Goal: Task Accomplishment & Management: Use online tool/utility

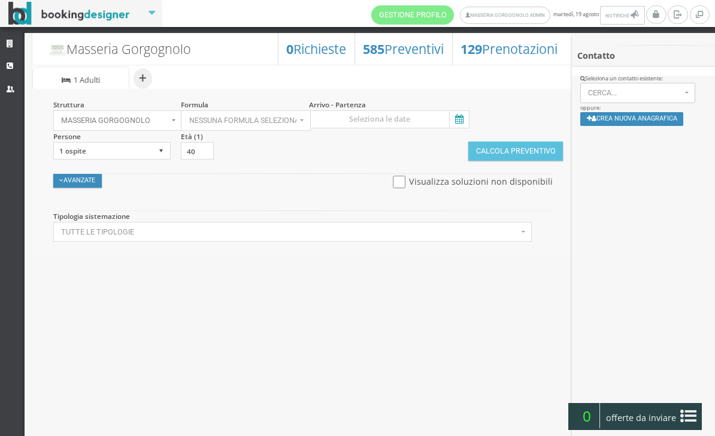
select select
click at [651, 126] on button "Crea nuova anagrafica" at bounding box center [633, 119] width 104 height 14
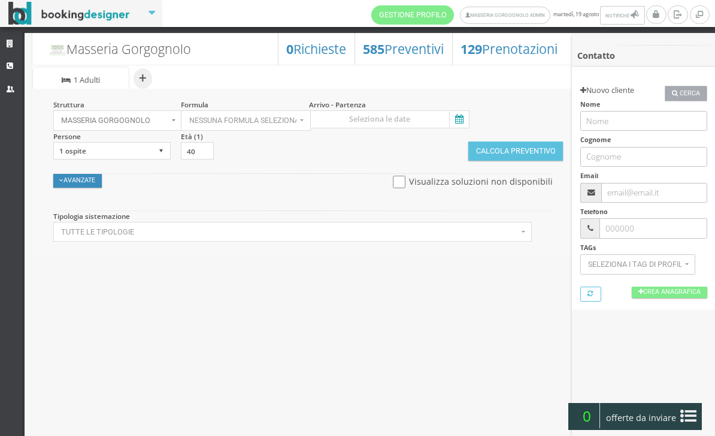
click at [697, 95] on span "Cerca" at bounding box center [690, 94] width 20 height 10
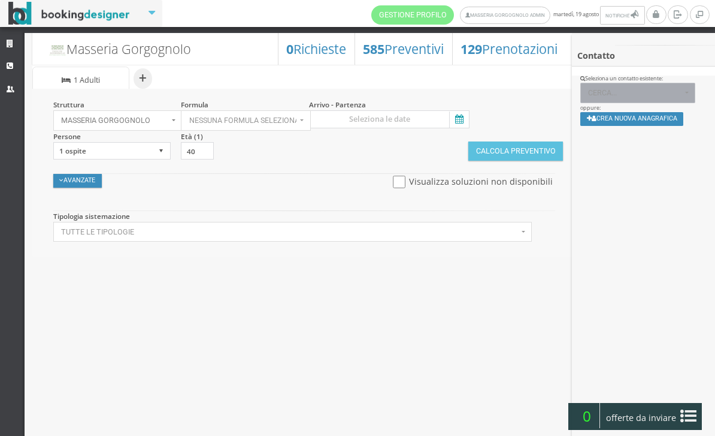
click at [644, 99] on button "Cerca..." at bounding box center [639, 93] width 116 height 20
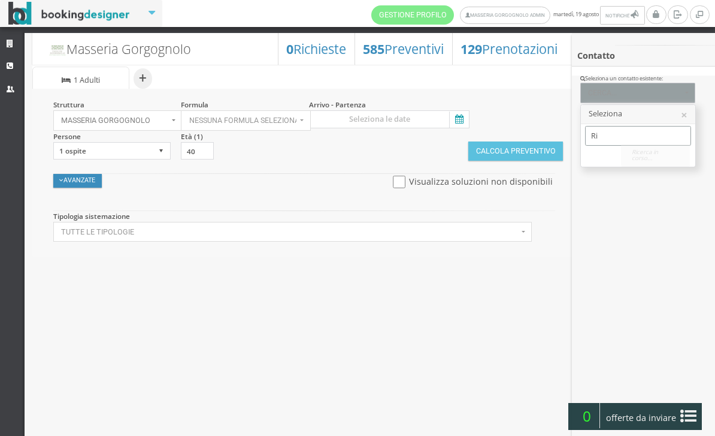
type input "R"
type input "Info2"
click at [679, 156] on span "Riccardo Di Benedetto | info2@holytours.it Telef.: null" at bounding box center [709, 155] width 216 height 10
select select "49af92197c3911f09c94063e6a87f67d"
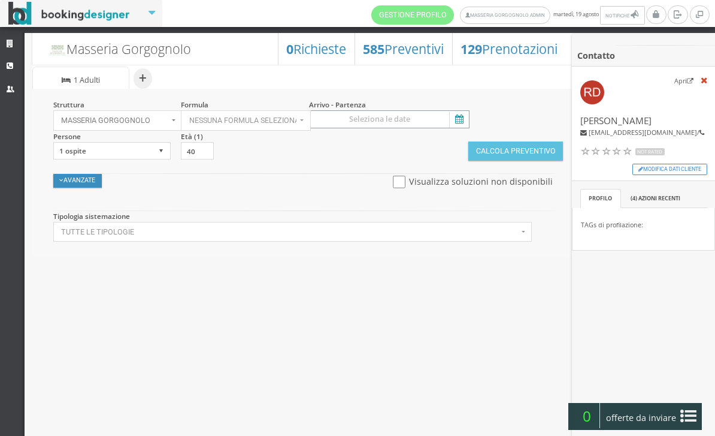
click at [457, 110] on input at bounding box center [389, 119] width 161 height 18
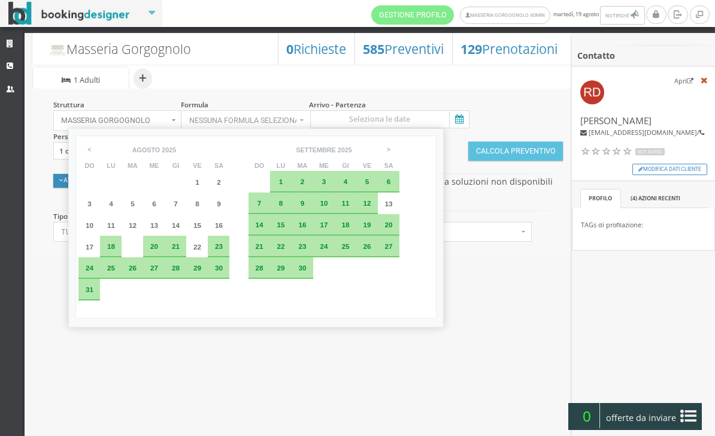
click at [208, 279] on div "29" at bounding box center [197, 268] width 22 height 22
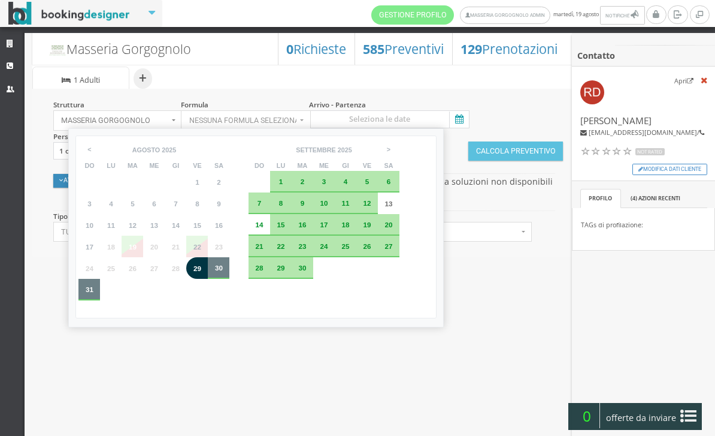
click at [90, 300] on div "31" at bounding box center [89, 290] width 22 height 22
type input "29 ago 2025 - 31 ago 2025"
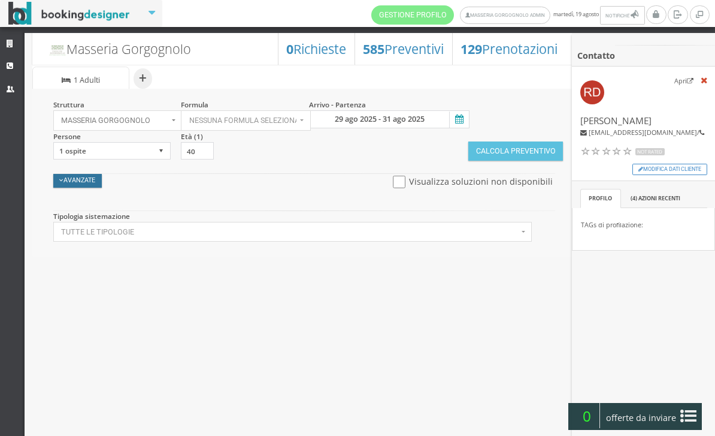
click at [93, 184] on button "Avanzate" at bounding box center [77, 181] width 49 height 14
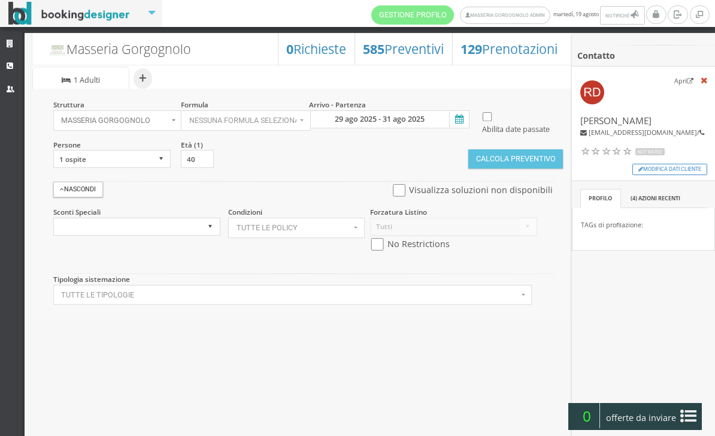
click at [313, 232] on span "Tutte le policy" at bounding box center [294, 227] width 114 height 8
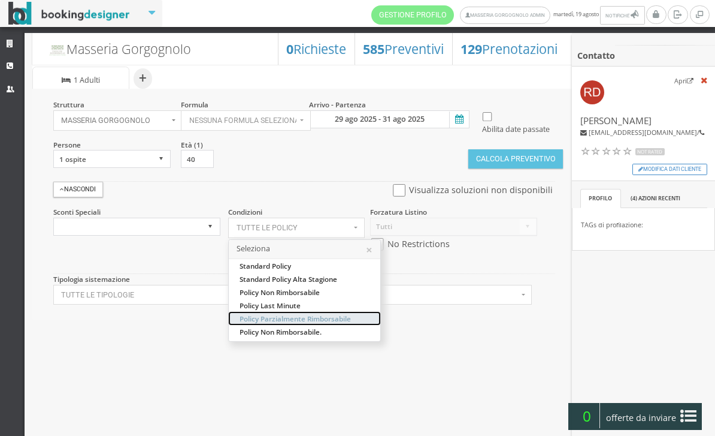
click at [347, 324] on span "Policy Parzialmente Rimborsabile" at bounding box center [295, 318] width 111 height 10
select select "18665"
click at [373, 255] on button "×" at bounding box center [369, 249] width 7 height 11
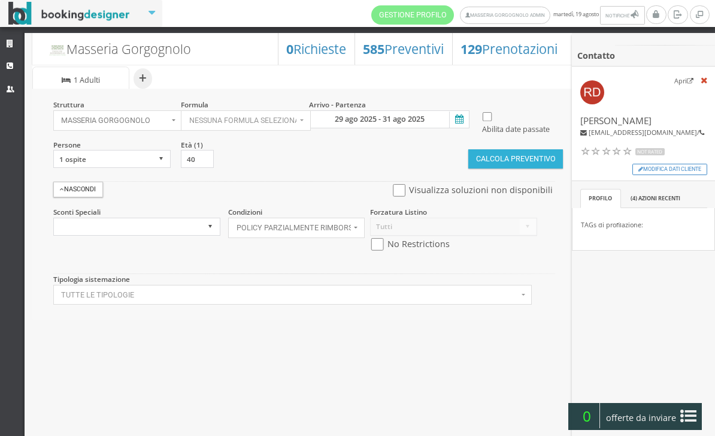
click at [531, 168] on button "Calcola Preventivo" at bounding box center [516, 158] width 95 height 19
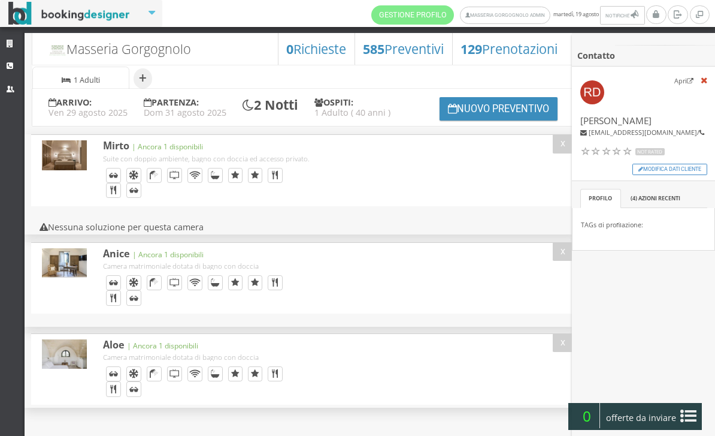
select select
select select "18665"
select select
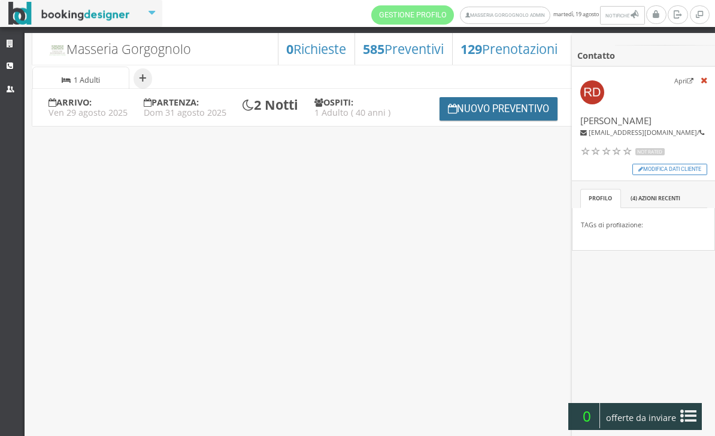
click at [510, 120] on button "Nuovo Preventivo" at bounding box center [499, 108] width 119 height 23
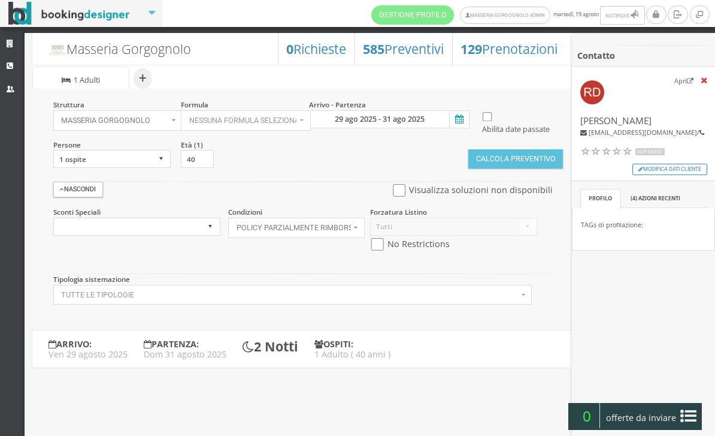
click at [378, 250] on input "checkbox" at bounding box center [377, 244] width 15 height 13
checkbox input "true"
click at [525, 168] on button "Calcola Preventivo" at bounding box center [516, 158] width 95 height 19
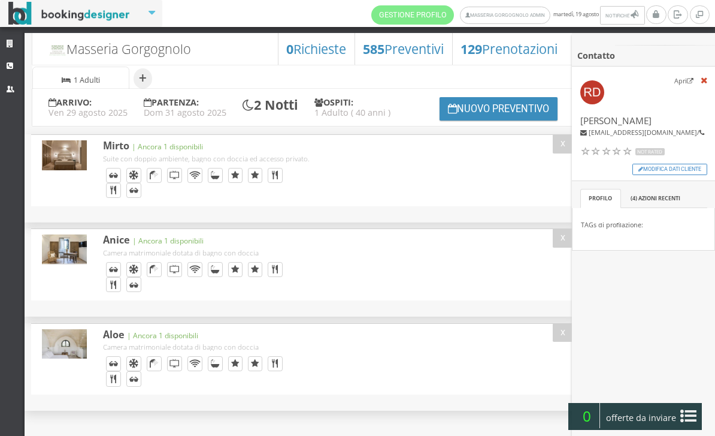
select select
select select "18665"
select select
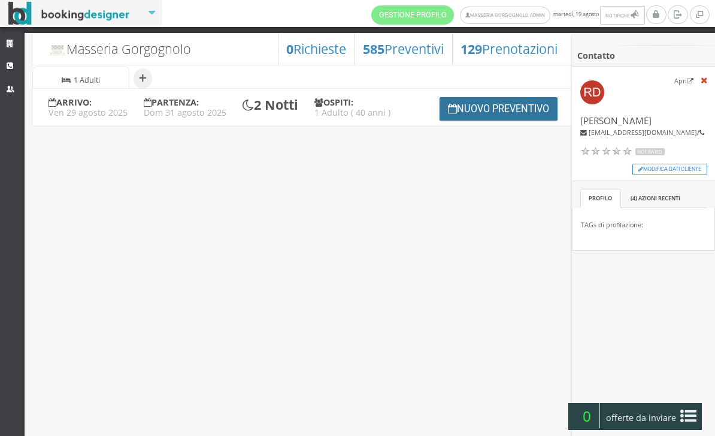
click at [484, 120] on button "Nuovo Preventivo" at bounding box center [499, 108] width 119 height 23
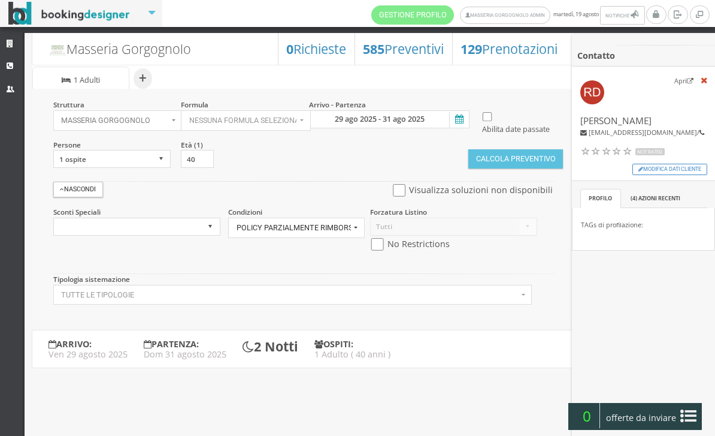
click at [346, 232] on span "Policy Parzialmente Rimborsabile" at bounding box center [294, 227] width 114 height 8
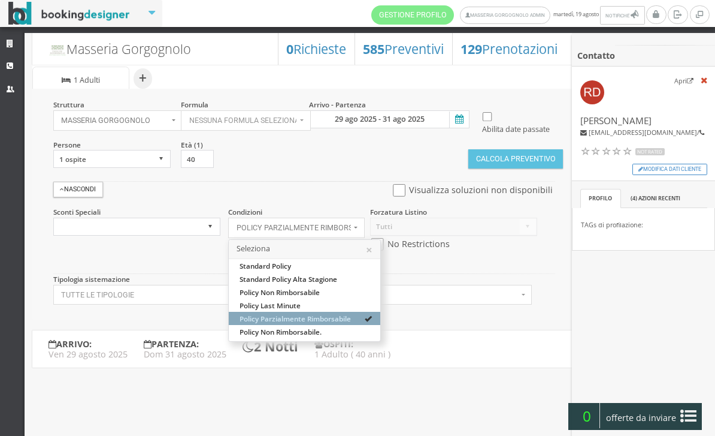
click at [204, 246] on div at bounding box center [357, 218] width 715 height 436
click at [228, 238] on button "Policy Parzialmente Rimborsabile" at bounding box center [296, 227] width 137 height 20
click at [206, 253] on div at bounding box center [357, 218] width 715 height 436
click at [228, 238] on button "Policy Parzialmente Rimborsabile" at bounding box center [296, 227] width 137 height 20
click at [397, 273] on div at bounding box center [357, 218] width 715 height 436
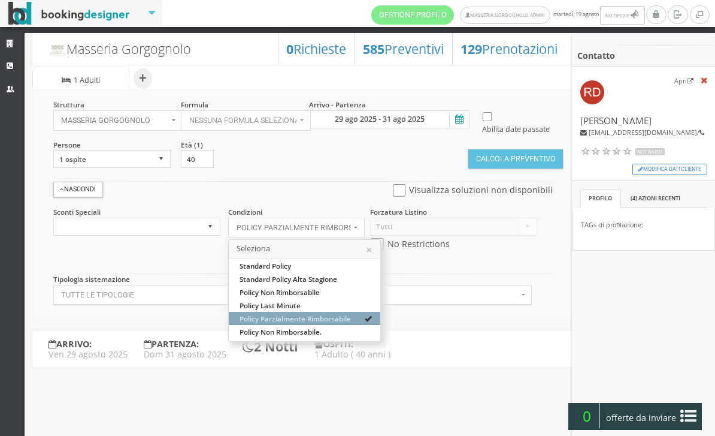
click at [365, 238] on button "Policy Parzialmente Rimborsabile" at bounding box center [296, 227] width 137 height 20
click at [373, 255] on button "×" at bounding box center [369, 249] width 7 height 11
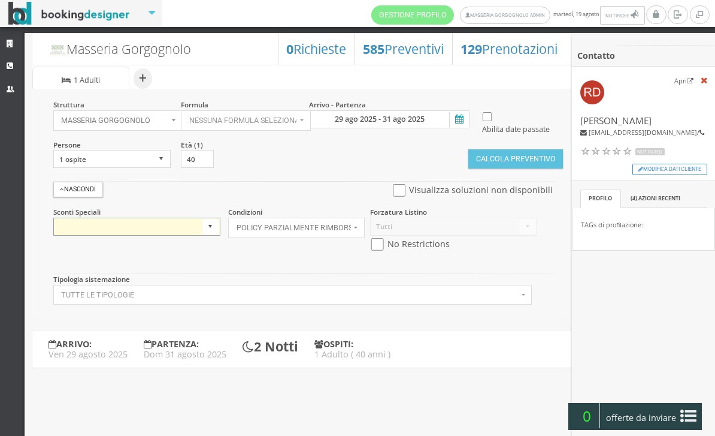
click at [211, 235] on select "Sconto Tariffa Non Rimborsabile (Masseria Gorgognolo)" at bounding box center [136, 226] width 167 height 18
click at [378, 250] on input "checkbox" at bounding box center [377, 244] width 15 height 13
checkbox input "true"
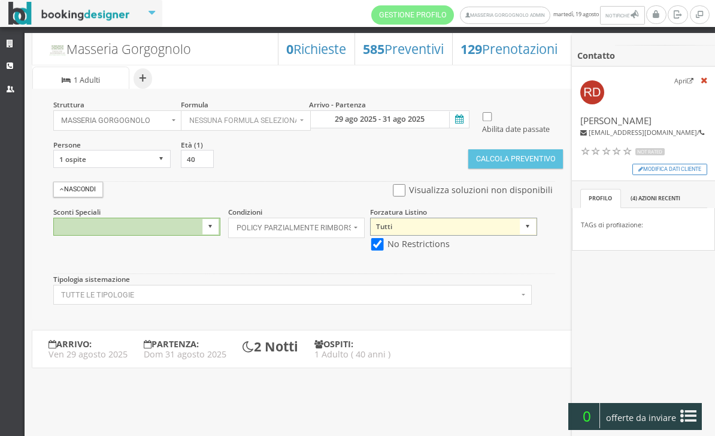
click at [528, 235] on select "Tutti Listino 2024" at bounding box center [453, 226] width 167 height 18
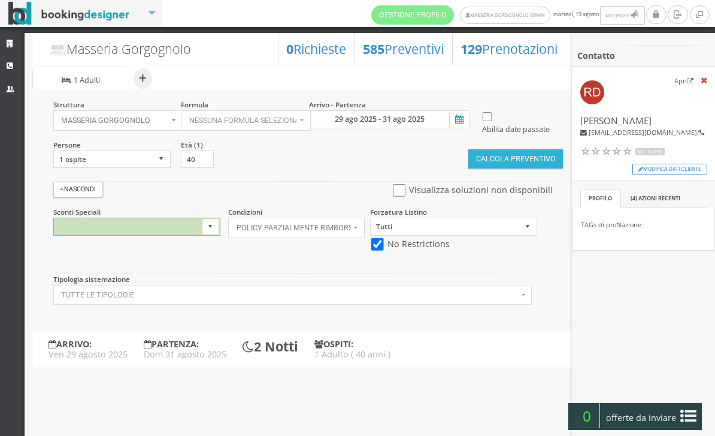
click at [540, 168] on button "Calcola Preventivo" at bounding box center [516, 158] width 95 height 19
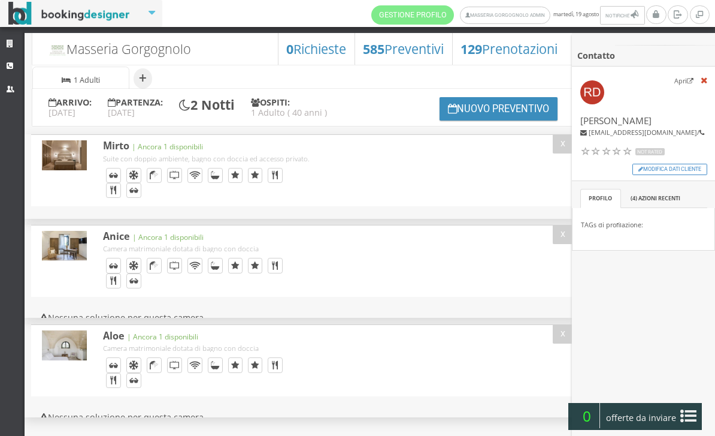
select select
select select "18665"
select select
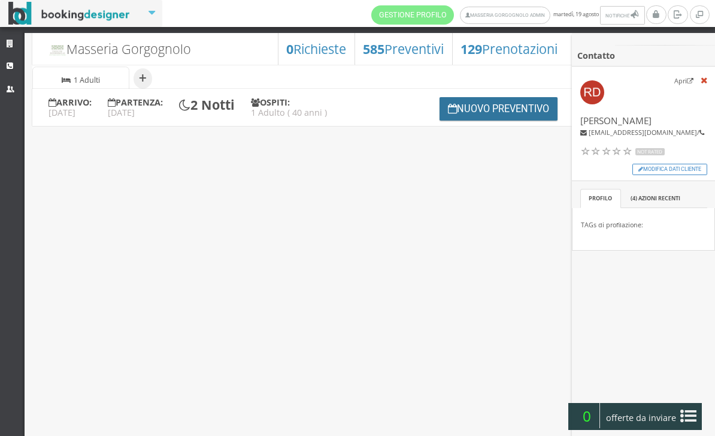
click at [527, 120] on button "Nuovo Preventivo" at bounding box center [499, 108] width 119 height 23
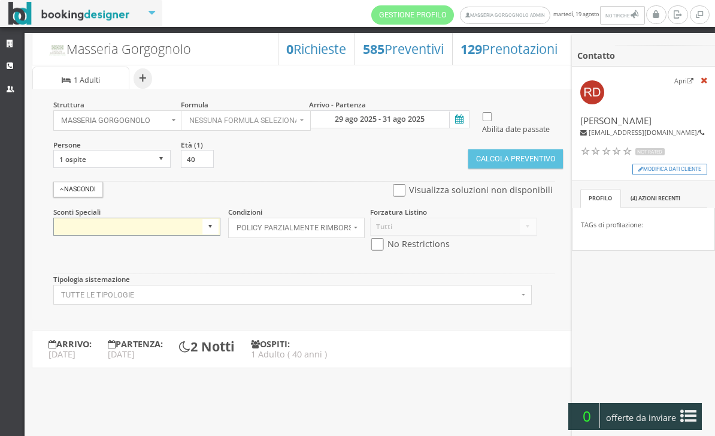
click at [200, 235] on select "Sconto Tariffa Non Rimborsabile (Masseria Gorgognolo)" at bounding box center [136, 226] width 167 height 18
select select "Sconto Tariffa Non Rimborsabile"
click at [384, 250] on input "checkbox" at bounding box center [377, 244] width 15 height 13
checkbox input "true"
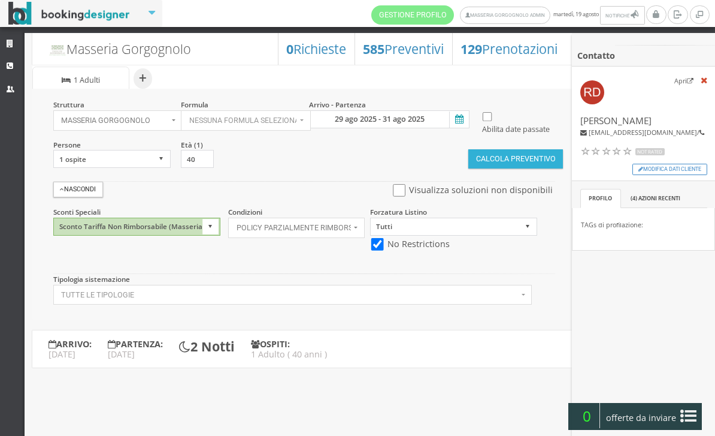
click at [522, 168] on button "Calcola Preventivo" at bounding box center [516, 158] width 95 height 19
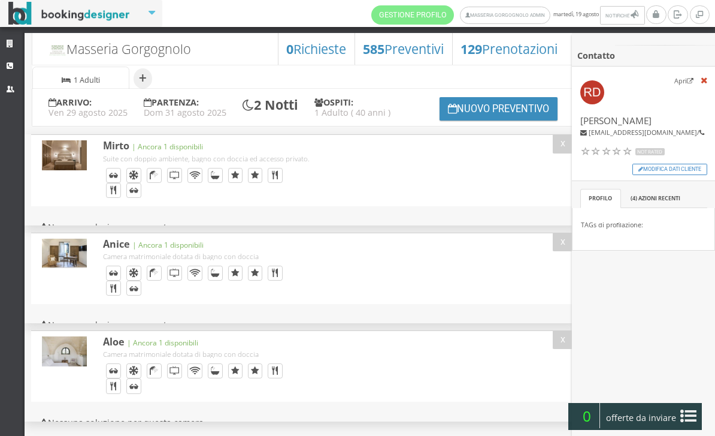
select select
select select "18665"
select select
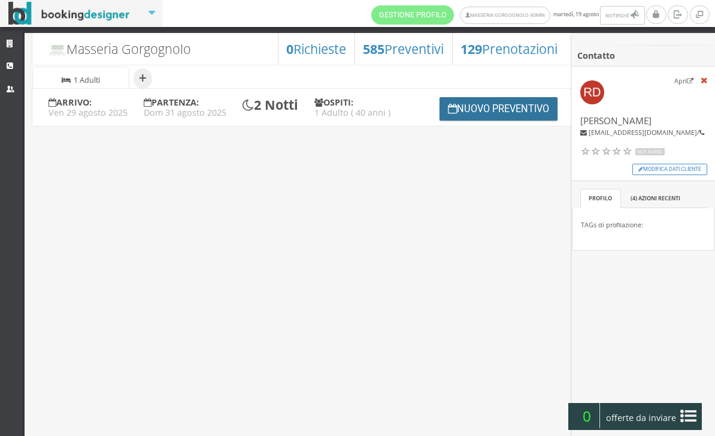
click at [496, 120] on button "Nuovo Preventivo" at bounding box center [499, 108] width 119 height 23
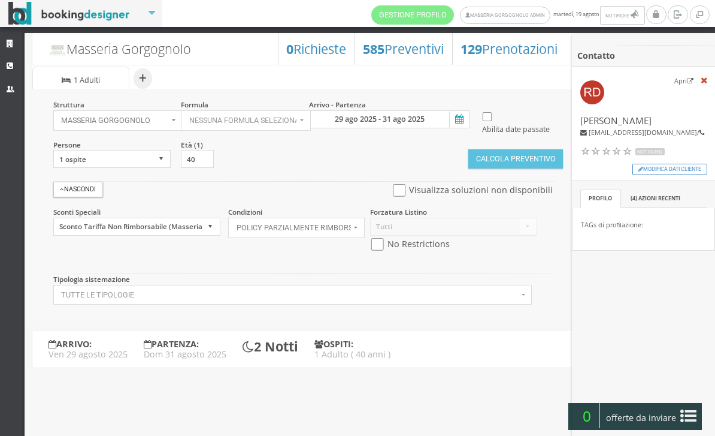
click at [542, 260] on div "Forzatura Listino Tutti Listino 2024 No Restrictions" at bounding box center [453, 233] width 183 height 53
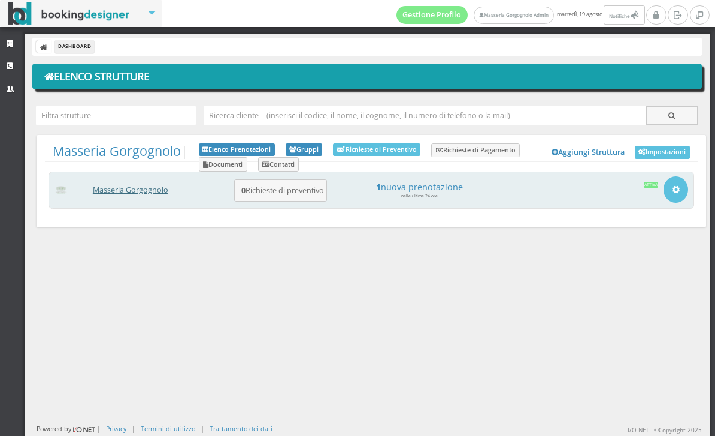
click at [146, 186] on link "Masseria Gorgognolo" at bounding box center [130, 190] width 75 height 10
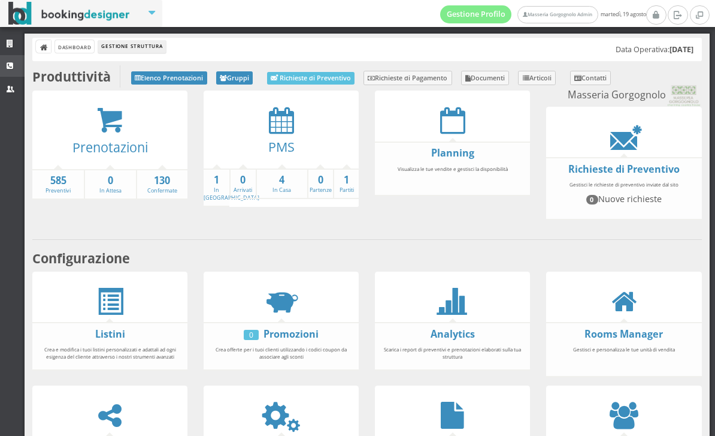
click at [10, 65] on icon at bounding box center [12, 66] width 10 height 8
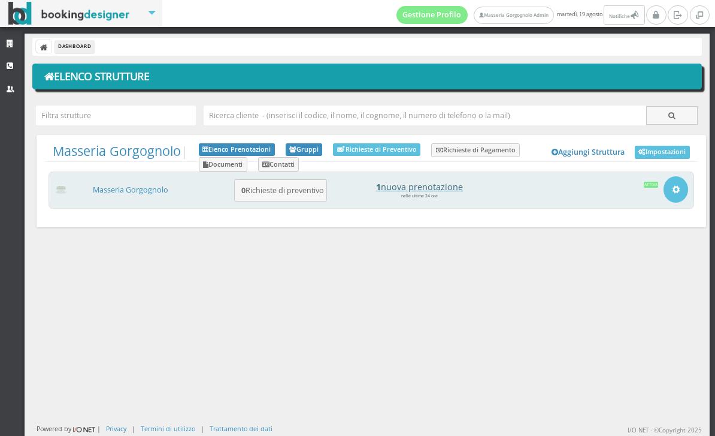
click at [408, 186] on h4 "1 nuova prenotazione" at bounding box center [419, 187] width 167 height 10
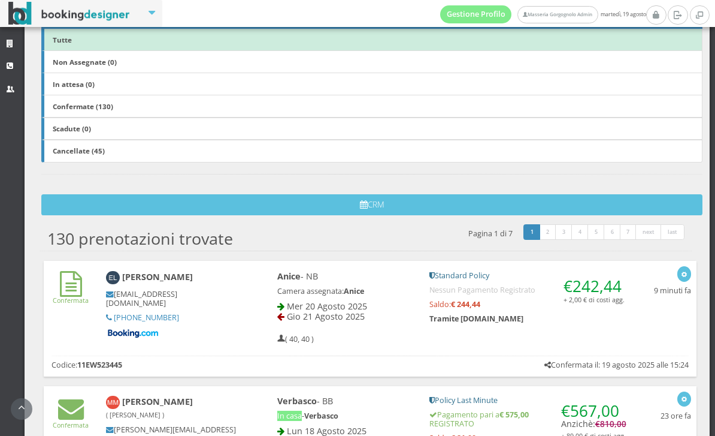
scroll to position [551, 0]
